Goal: Check status: Check status

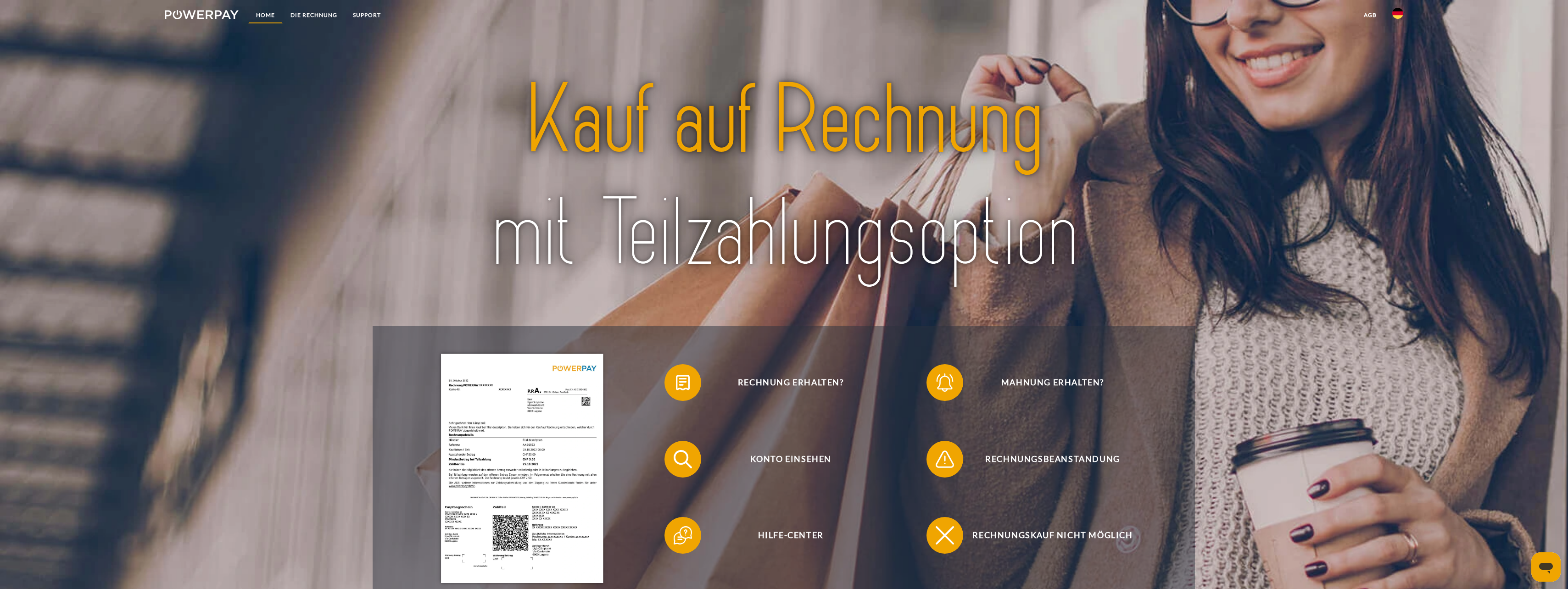
click at [277, 12] on link "Home" at bounding box center [265, 14] width 34 height 16
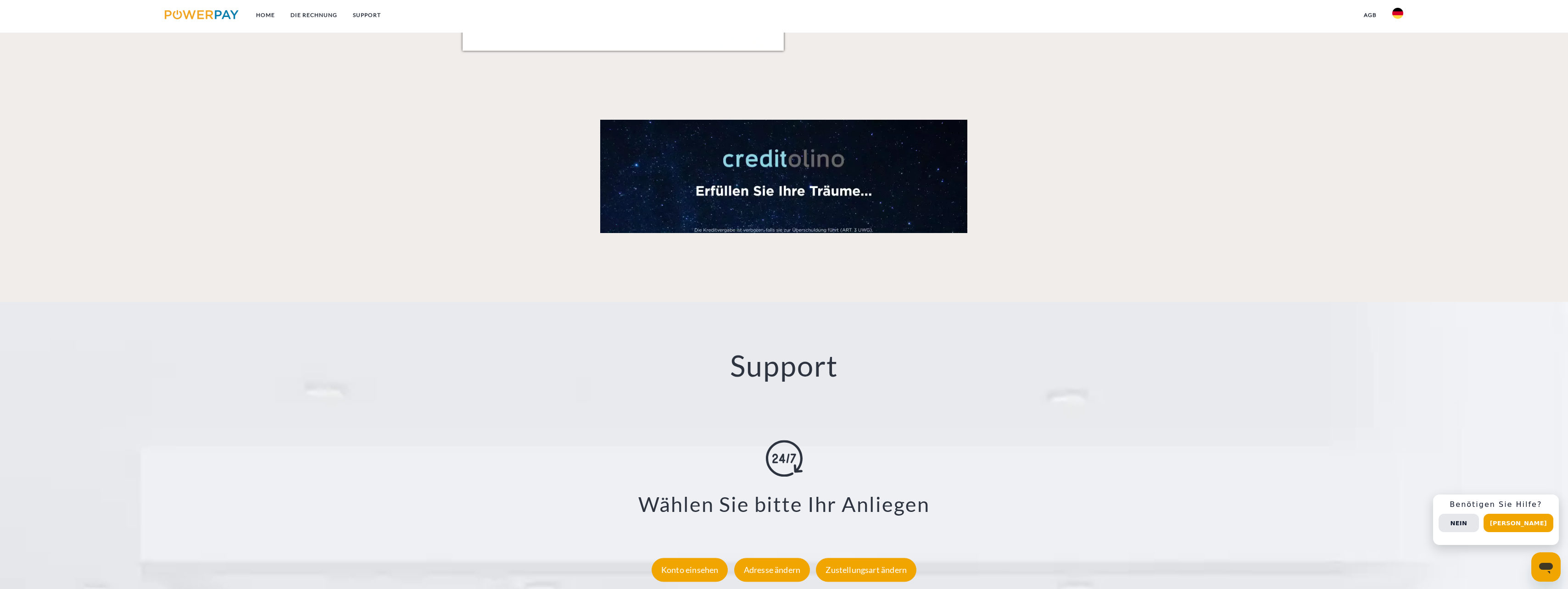
scroll to position [1599, 0]
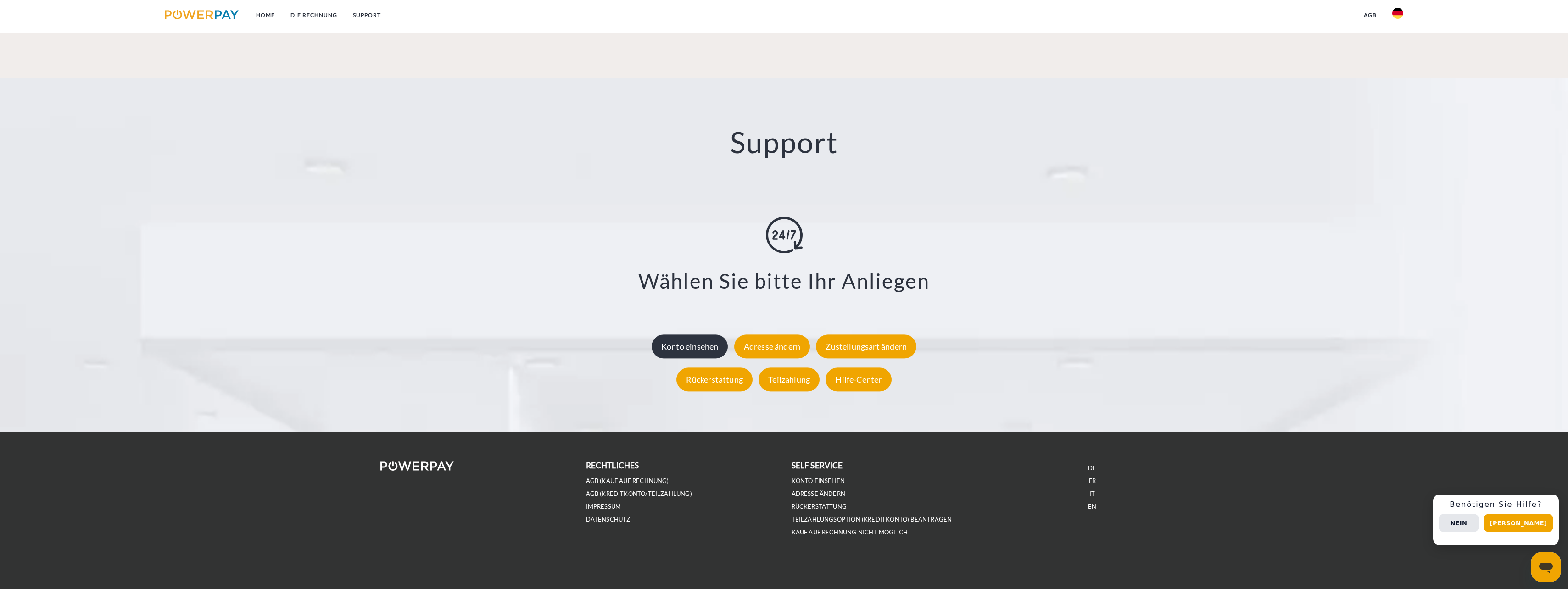
click at [717, 346] on div "Konto einsehen" at bounding box center [690, 346] width 77 height 24
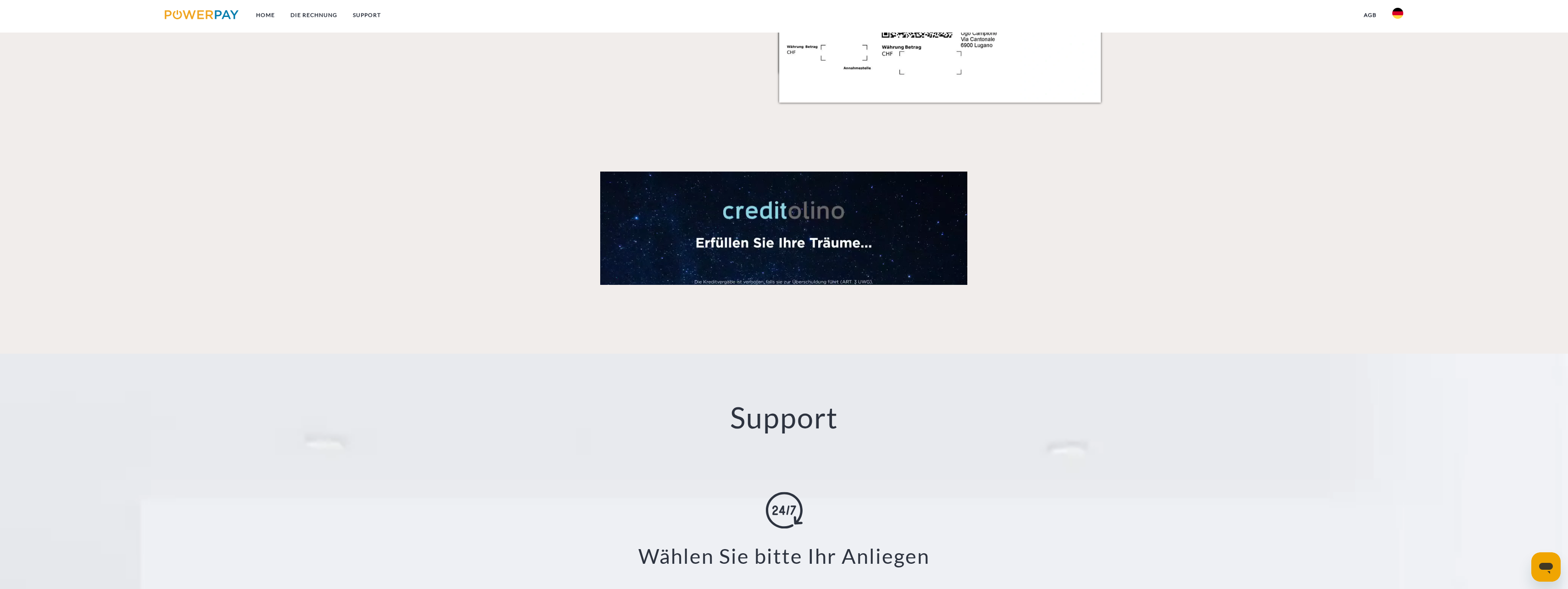
scroll to position [1439, 0]
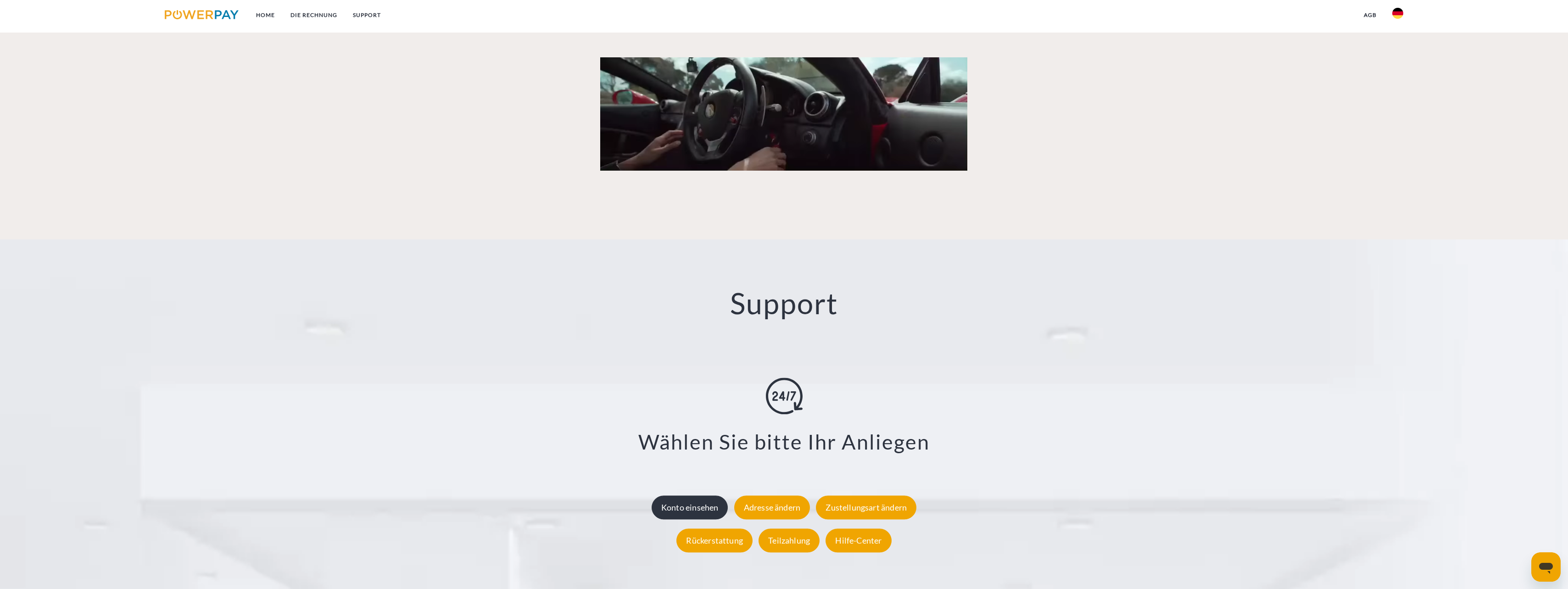
click at [701, 507] on div "Konto einsehen" at bounding box center [690, 507] width 77 height 24
